Goal: Obtain resource: Download file/media

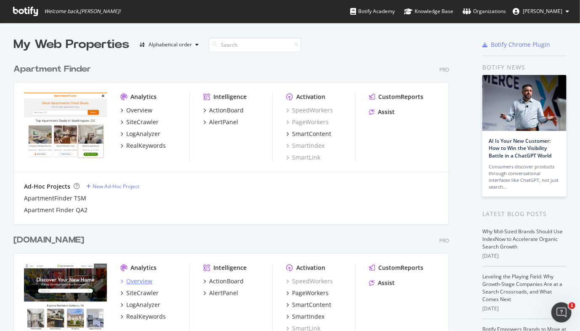
click at [137, 281] on div "Overview" at bounding box center [139, 281] width 26 height 8
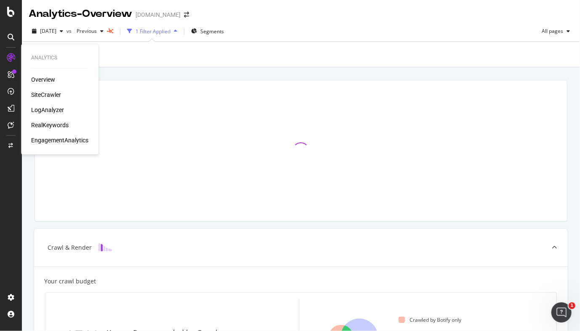
click at [51, 94] on div "SiteCrawler" at bounding box center [46, 95] width 30 height 8
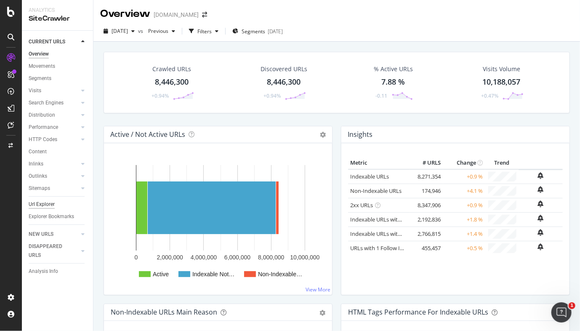
click at [37, 205] on div "Url Explorer" at bounding box center [42, 204] width 26 height 9
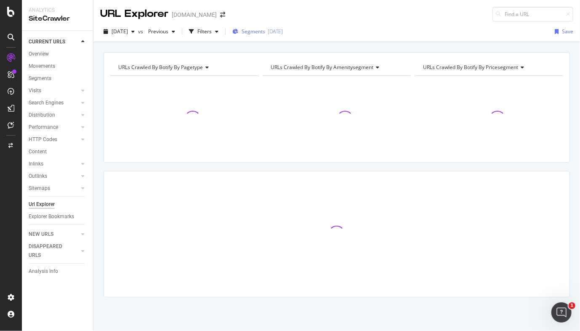
click at [265, 28] on span "Segments" at bounding box center [254, 31] width 24 height 7
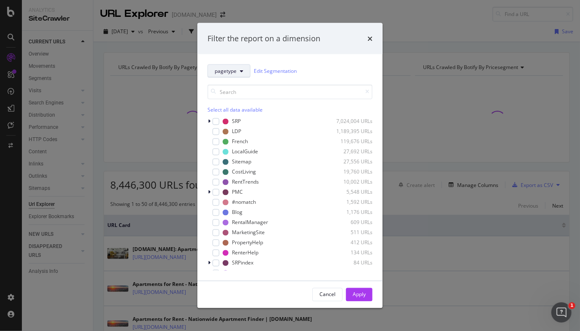
click at [238, 72] on button "pagetype" at bounding box center [229, 70] width 43 height 13
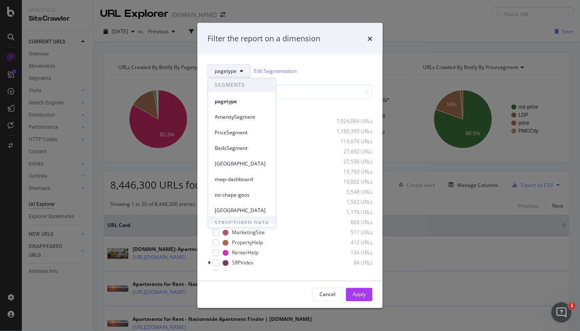
click at [324, 67] on div "pagetype Edit Segmentation" at bounding box center [290, 70] width 165 height 13
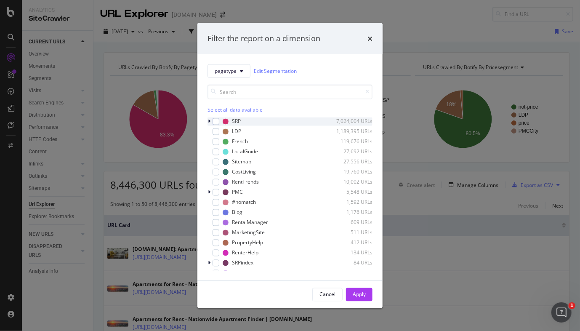
click at [209, 122] on icon "modal" at bounding box center [209, 121] width 3 height 5
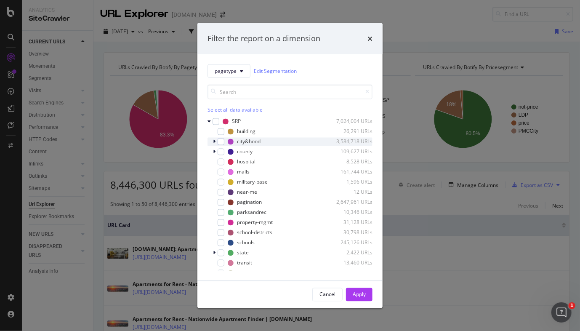
click at [215, 142] on icon "modal" at bounding box center [214, 141] width 3 height 5
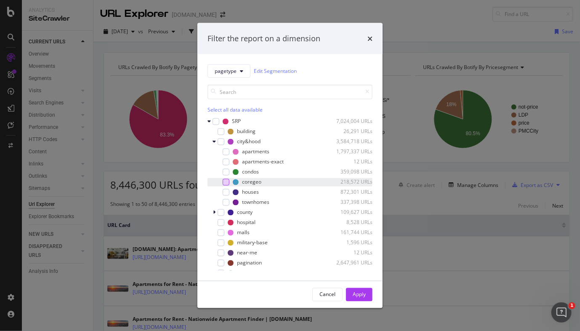
click at [228, 182] on div "modal" at bounding box center [226, 182] width 7 height 7
click at [364, 296] on div "Apply" at bounding box center [359, 294] width 13 height 7
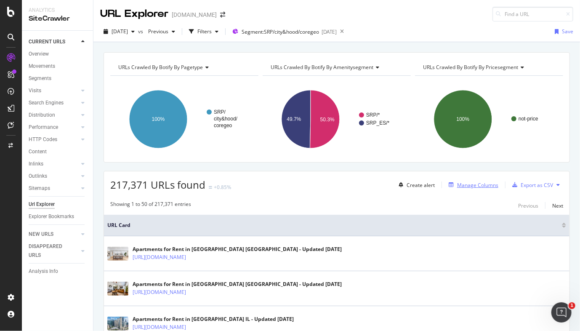
click at [484, 187] on div "Manage Columns" at bounding box center [477, 185] width 41 height 7
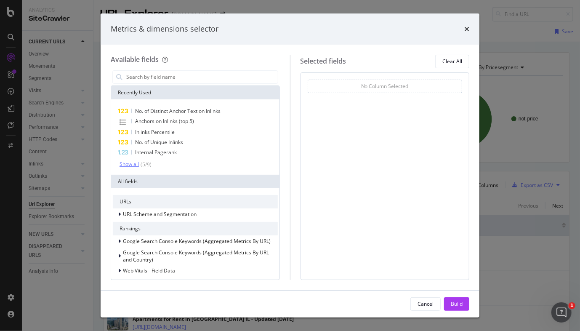
click at [128, 166] on div "Show all" at bounding box center [129, 164] width 19 height 6
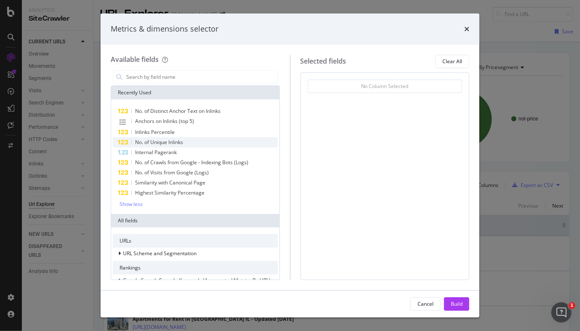
click at [150, 144] on span "No. of Unique Inlinks" at bounding box center [159, 142] width 48 height 7
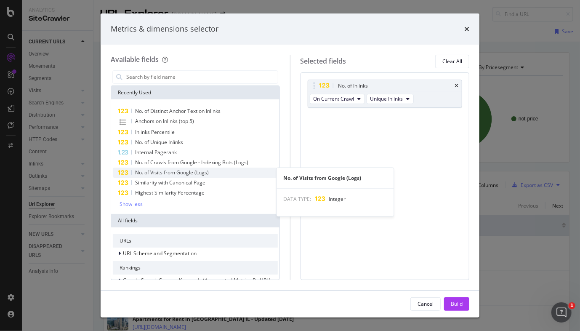
click at [154, 171] on span "No. of Visits from Google (Logs)" at bounding box center [172, 172] width 74 height 7
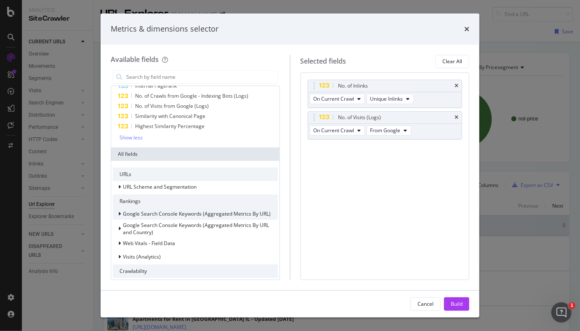
scroll to position [84, 0]
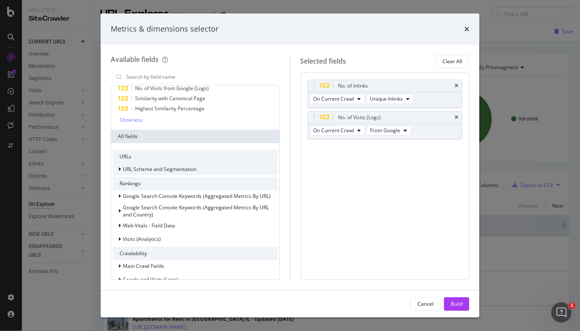
click at [118, 170] on icon "modal" at bounding box center [119, 169] width 3 height 5
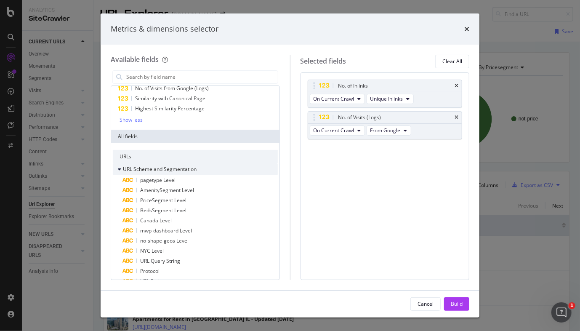
click at [118, 170] on icon "modal" at bounding box center [119, 169] width 3 height 5
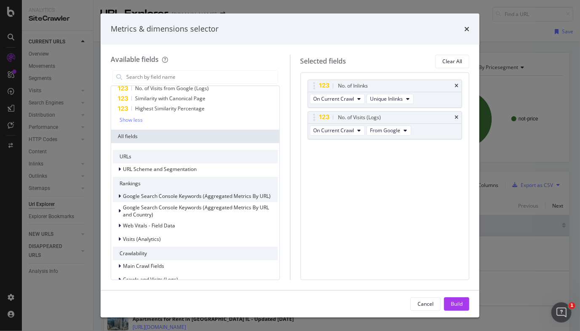
scroll to position [126, 0]
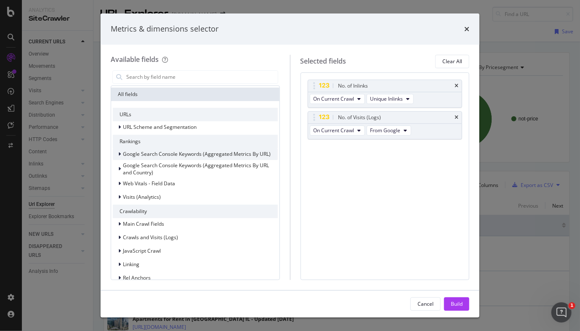
click at [120, 155] on icon "modal" at bounding box center [119, 154] width 3 height 5
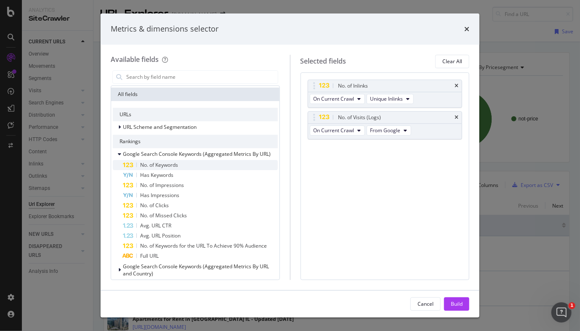
click at [178, 166] on span "No. of Keywords" at bounding box center [159, 164] width 38 height 7
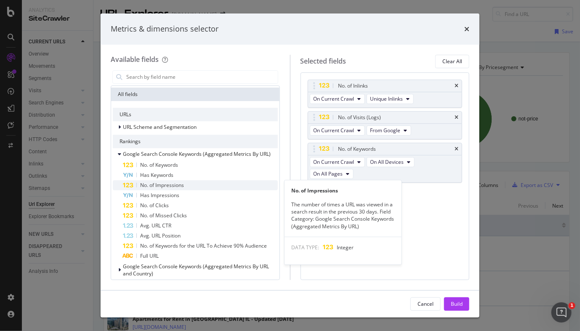
click at [177, 183] on span "No. of Impressions" at bounding box center [162, 185] width 44 height 7
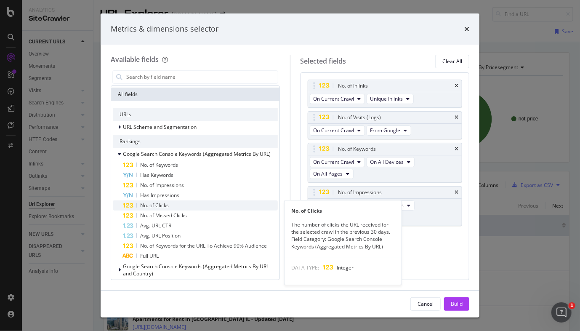
click at [167, 203] on span "No. of Clicks" at bounding box center [154, 205] width 29 height 7
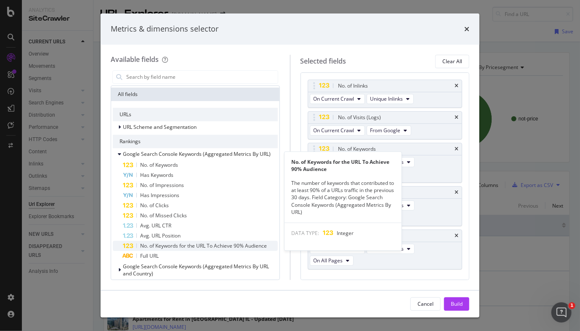
click at [195, 245] on span "No. of Keywords for the URL To Achieve 90% Audience" at bounding box center [203, 245] width 127 height 7
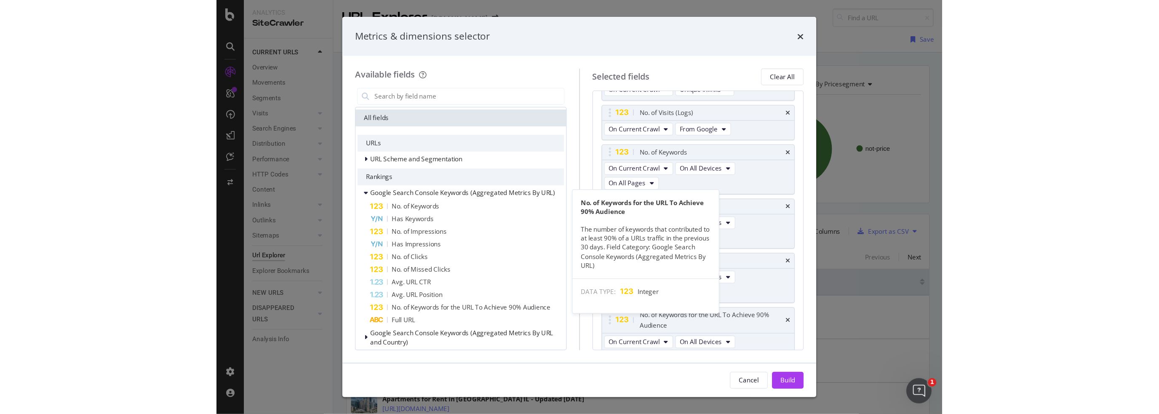
scroll to position [28, 0]
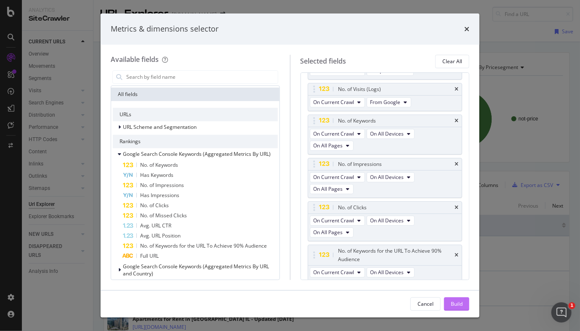
click at [462, 308] on div "Build" at bounding box center [457, 303] width 12 height 7
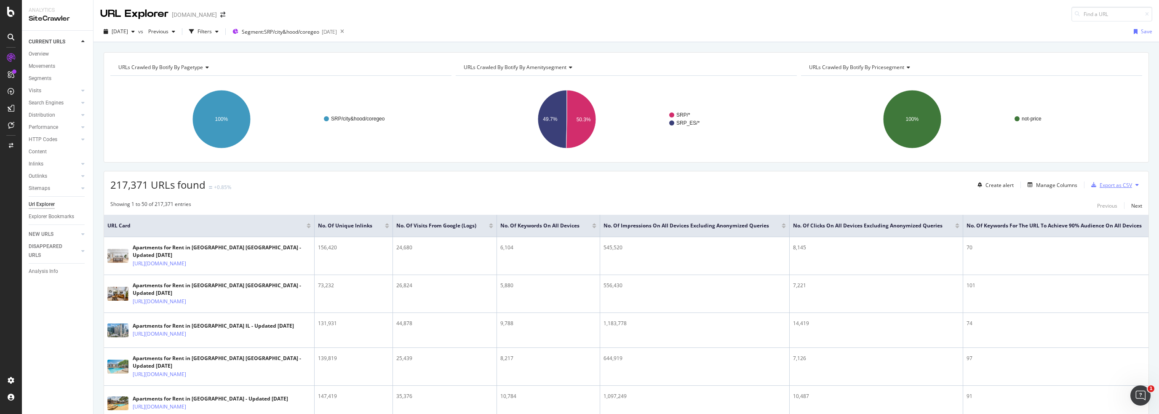
click at [580, 184] on div "Export as CSV" at bounding box center [1116, 185] width 32 height 7
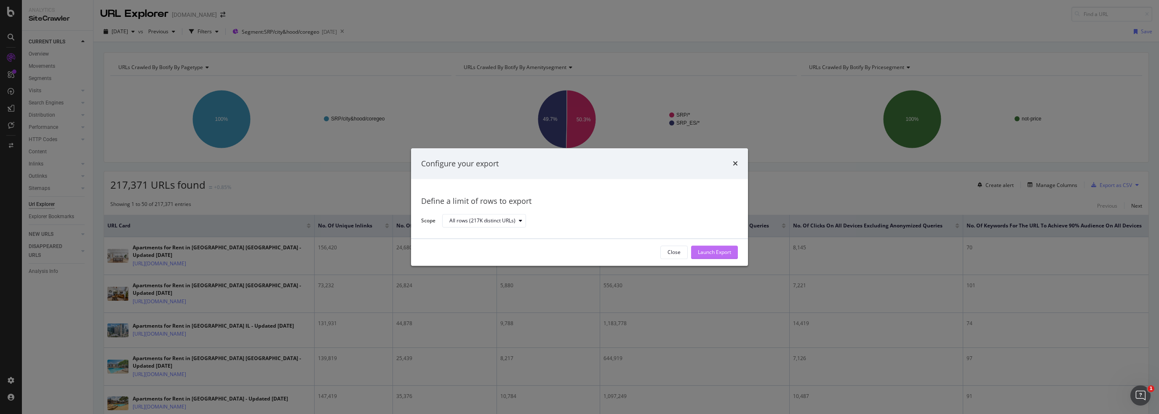
click at [580, 253] on div "Launch Export" at bounding box center [714, 252] width 33 height 7
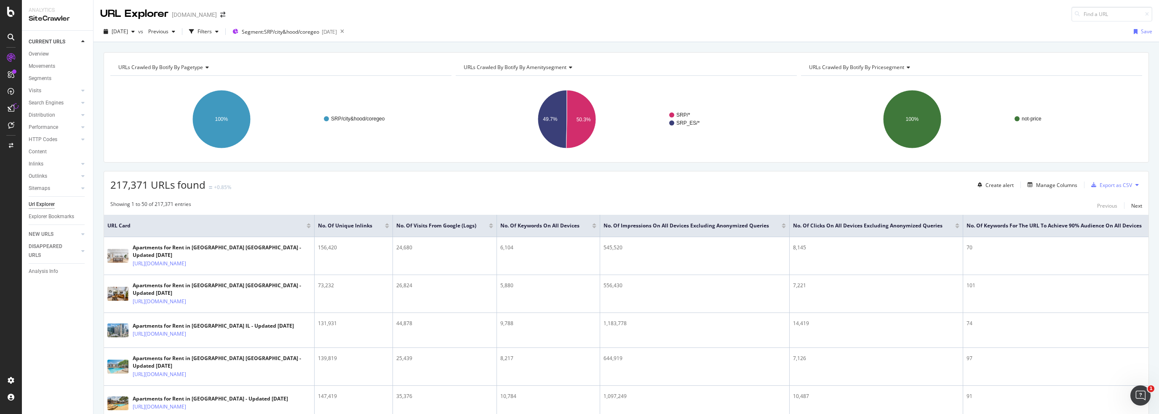
click at [580, 185] on icon at bounding box center [1137, 184] width 3 height 5
click at [580, 207] on div "Showing 1 to 50 of 217,371 entries Previous Next" at bounding box center [626, 206] width 1045 height 10
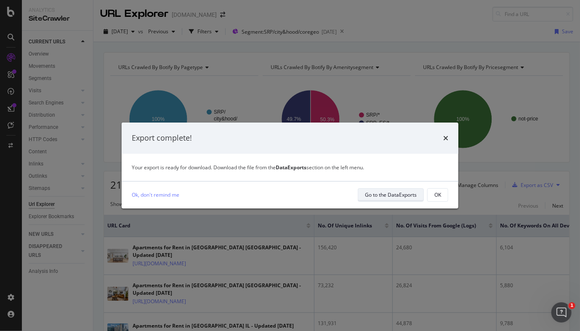
click at [399, 196] on div "Go to the DataExports" at bounding box center [391, 194] width 52 height 7
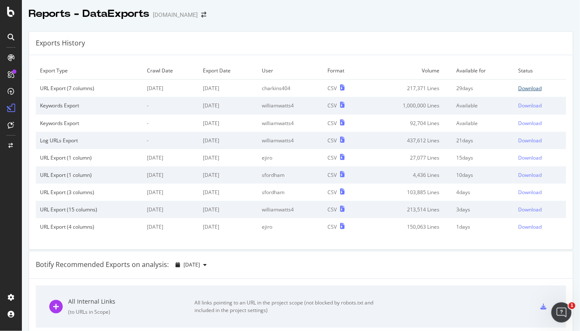
click at [527, 88] on div "Download" at bounding box center [531, 88] width 24 height 7
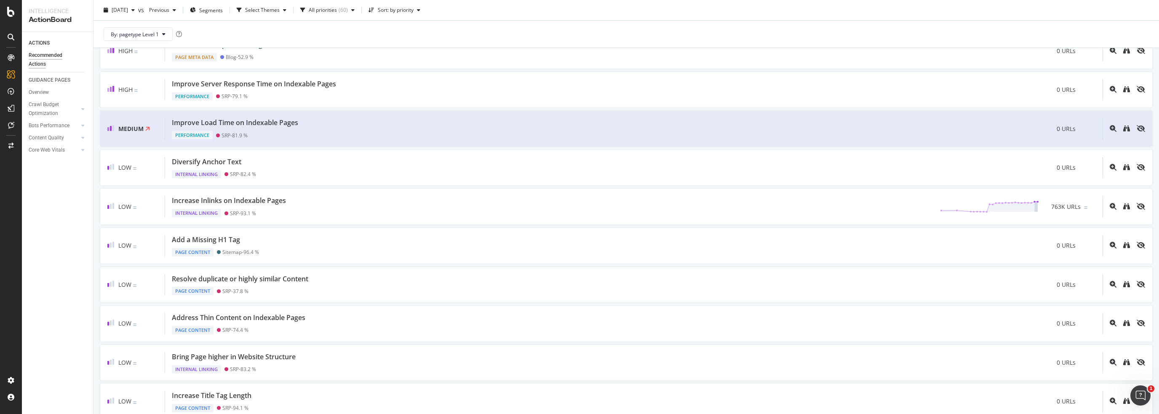
scroll to position [42, 0]
